Goal: Navigation & Orientation: Find specific page/section

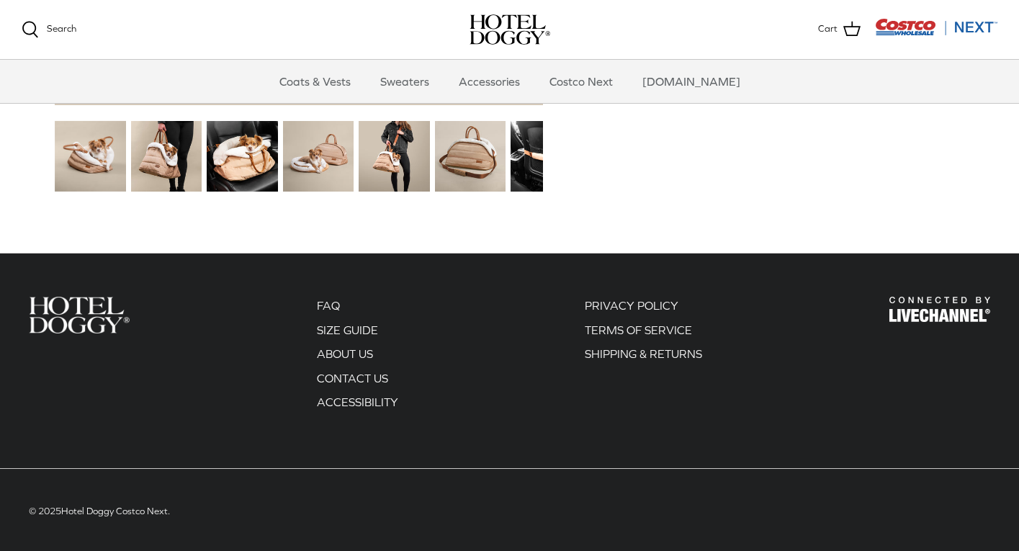
scroll to position [1904, 0]
click at [426, 81] on link "Sweaters" at bounding box center [404, 81] width 75 height 43
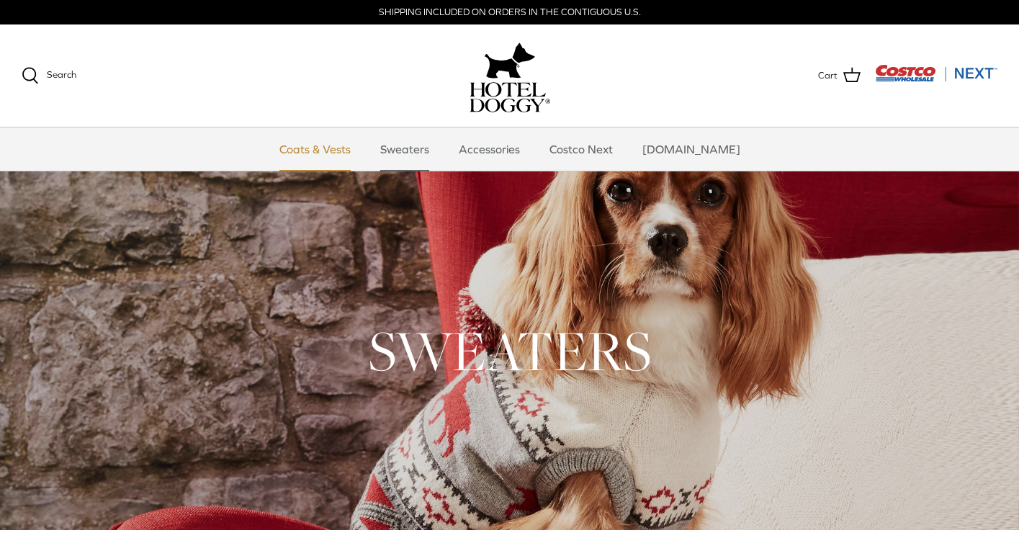
click at [344, 149] on link "Coats & Vests" at bounding box center [315, 148] width 97 height 43
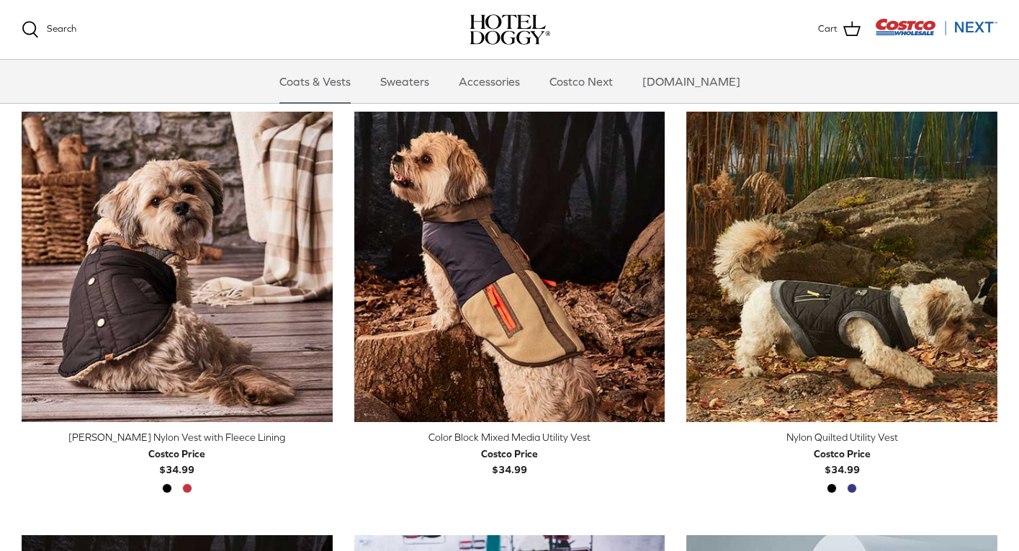
scroll to position [333, 0]
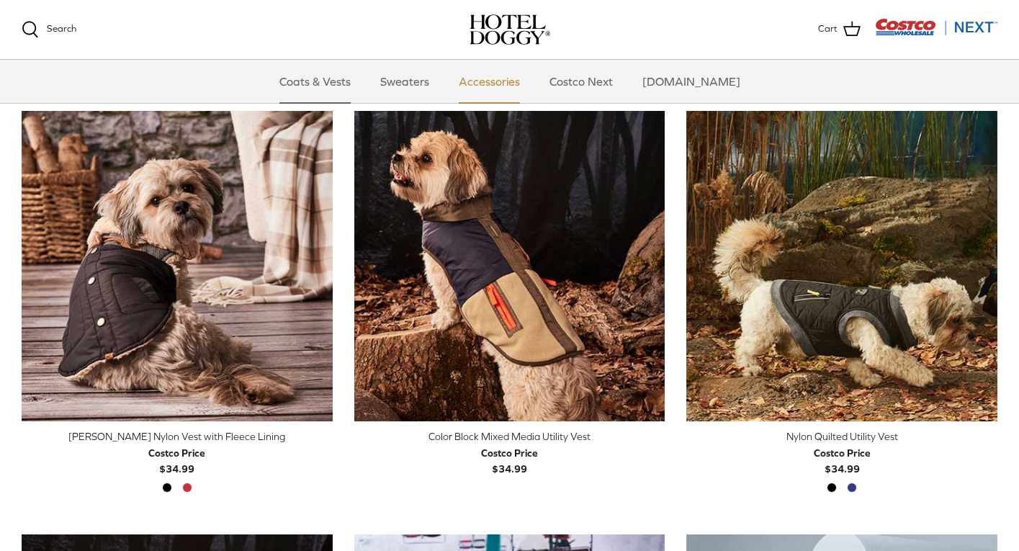
click at [510, 84] on link "Accessories" at bounding box center [489, 81] width 87 height 43
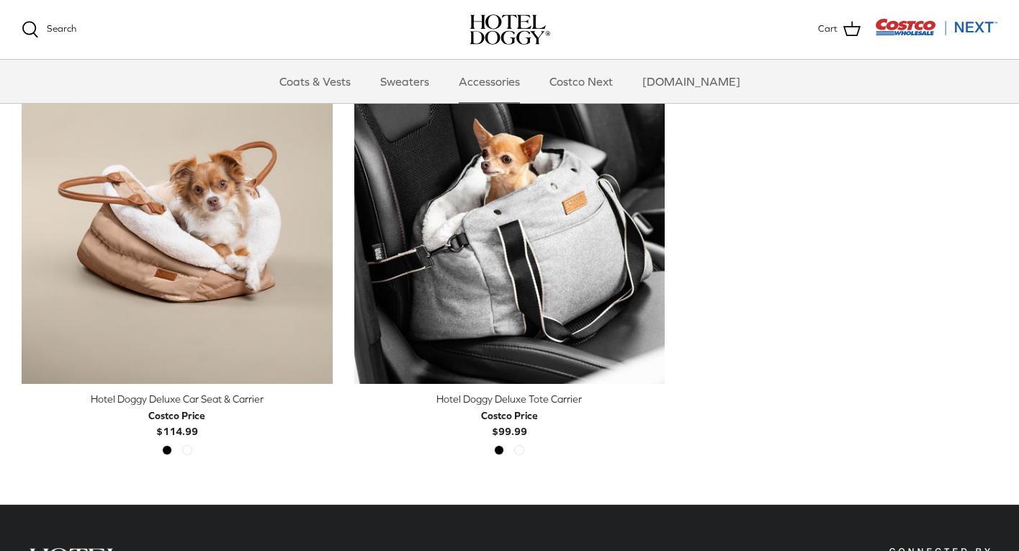
scroll to position [375, 0]
